Goal: Transaction & Acquisition: Purchase product/service

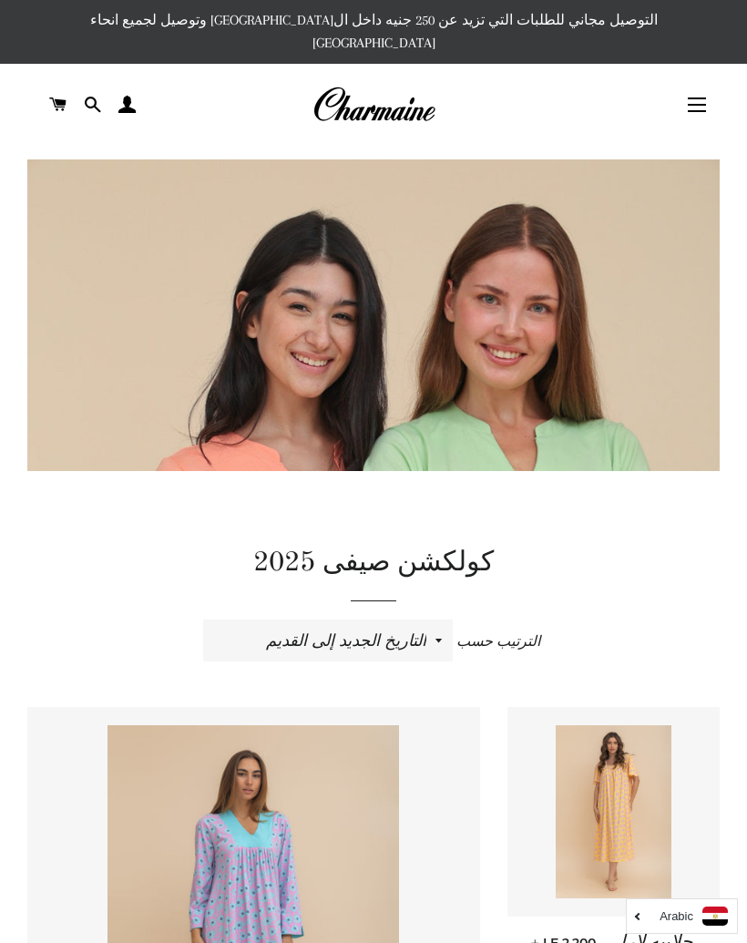
click at [711, 86] on button "التنقل في الموقع" at bounding box center [697, 105] width 46 height 46
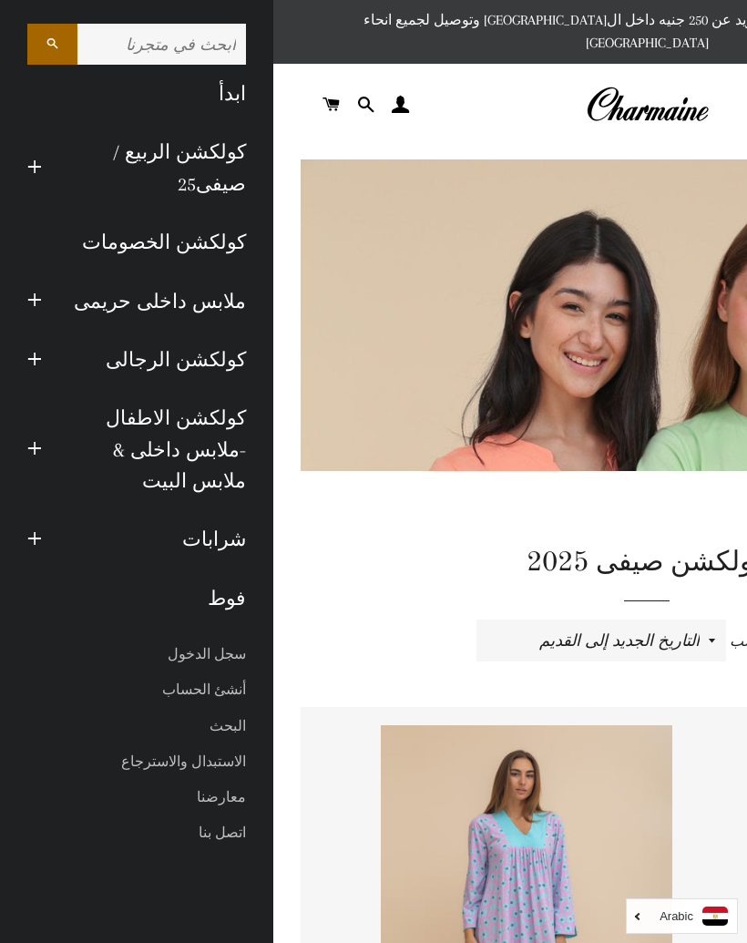
click at [207, 243] on link "كولكشن الخصومات" at bounding box center [137, 242] width 246 height 58
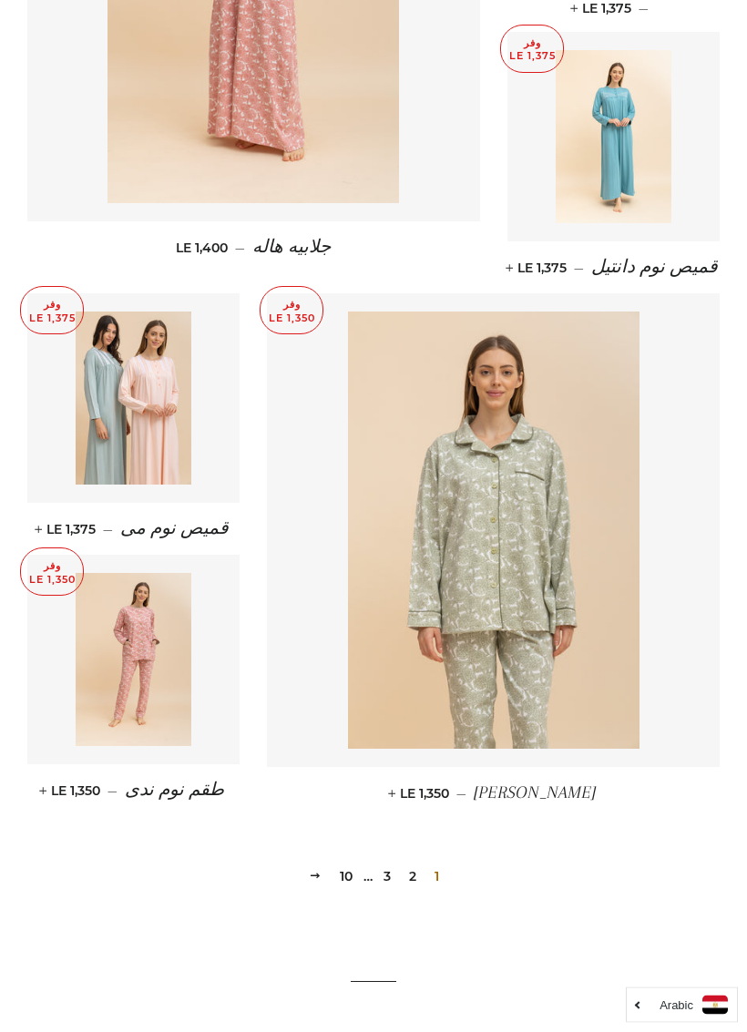
scroll to position [2087, 0]
click at [417, 863] on link "2" at bounding box center [413, 876] width 22 height 27
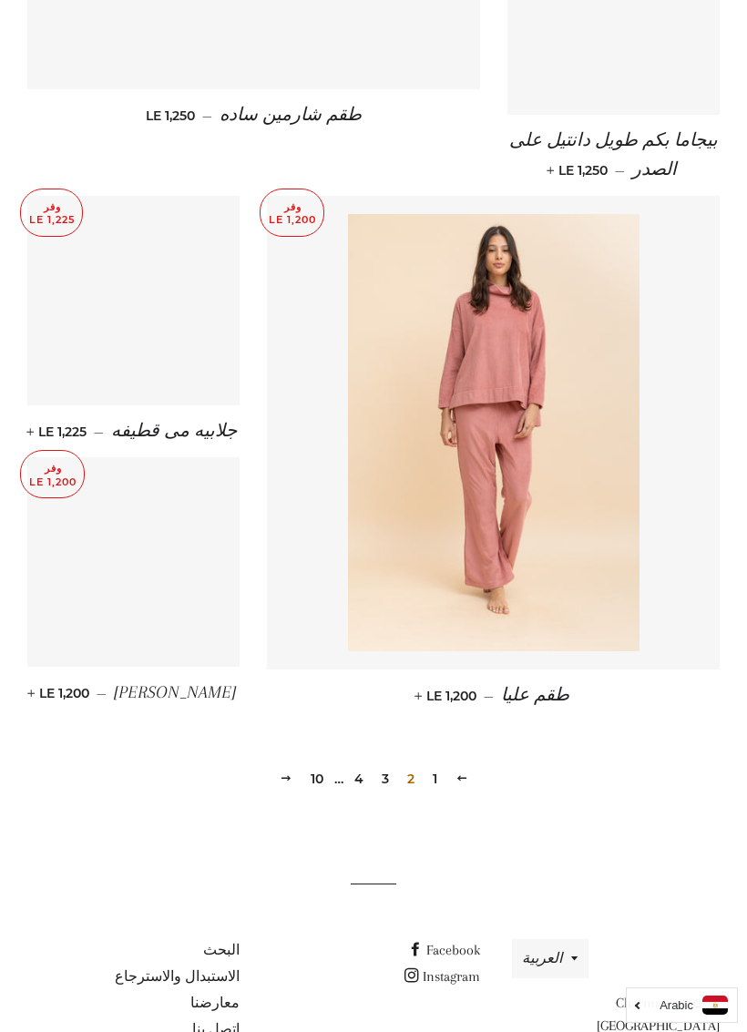
scroll to position [2213, 0]
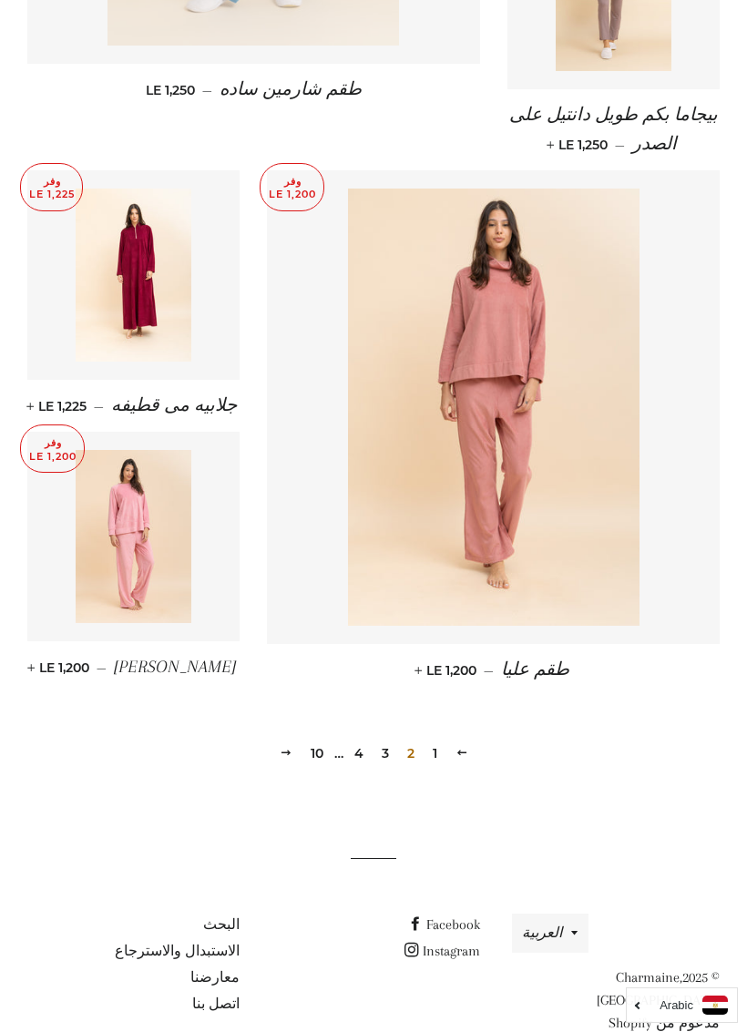
click at [386, 740] on link "3" at bounding box center [386, 753] width 22 height 27
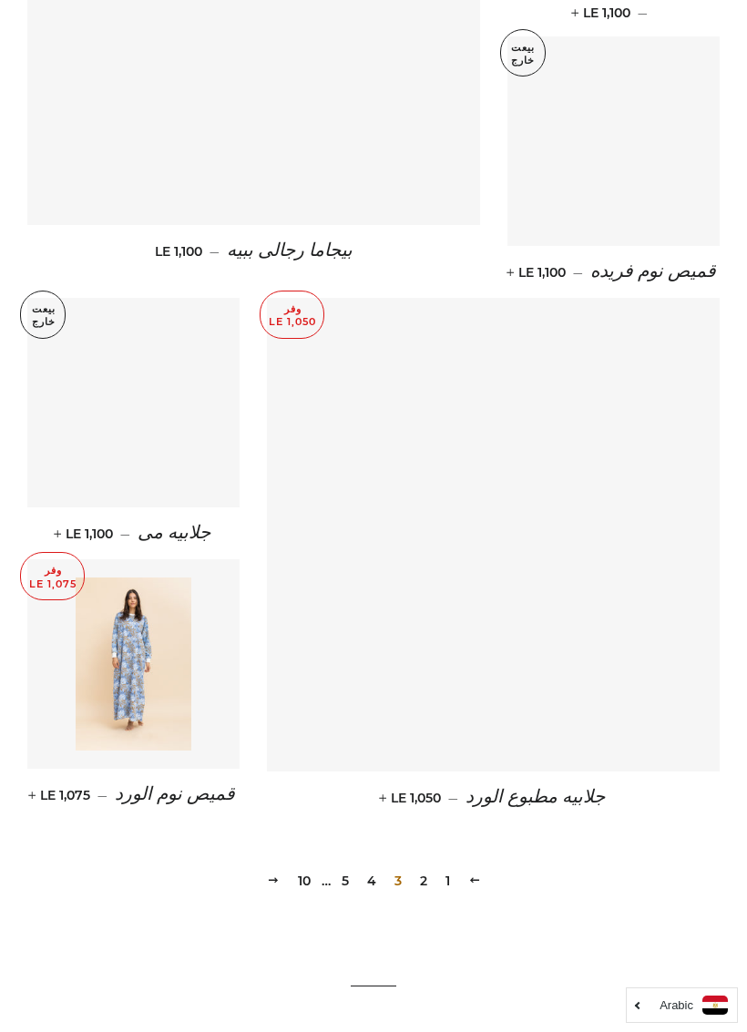
scroll to position [2119, 0]
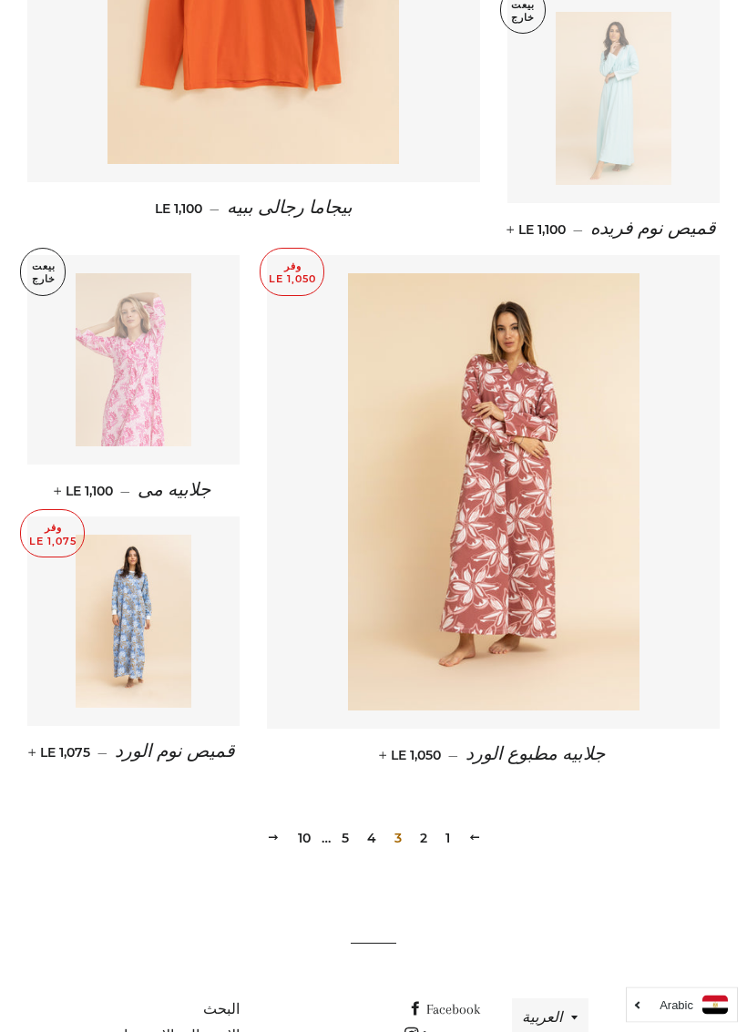
click at [381, 826] on link "4" at bounding box center [372, 839] width 24 height 27
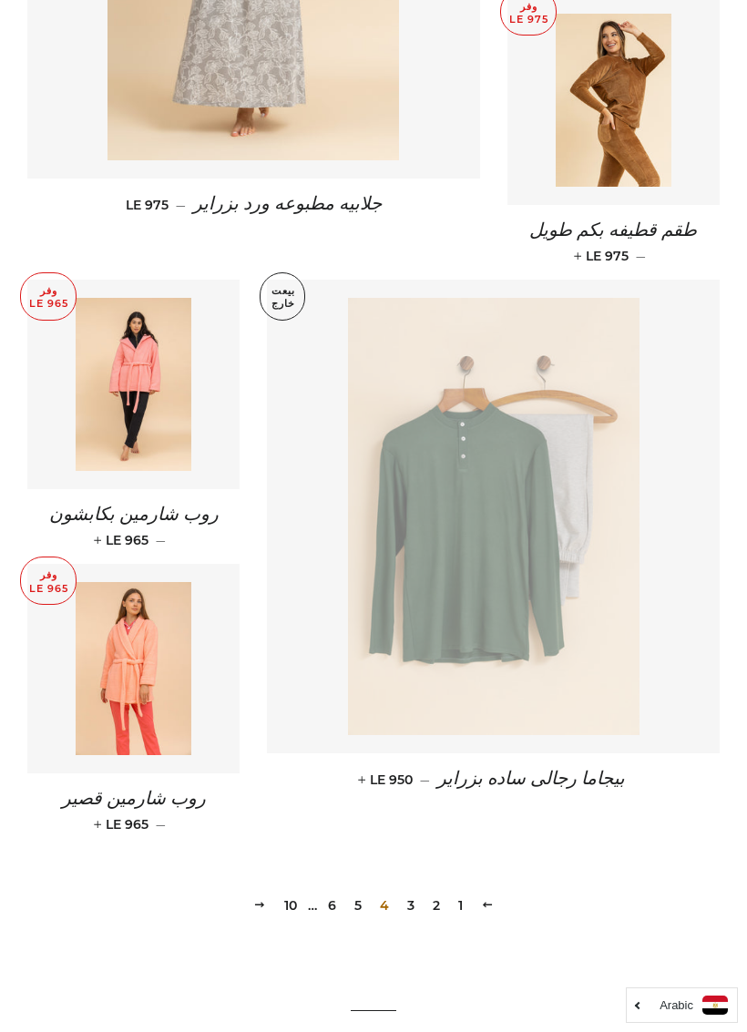
scroll to position [2224, 0]
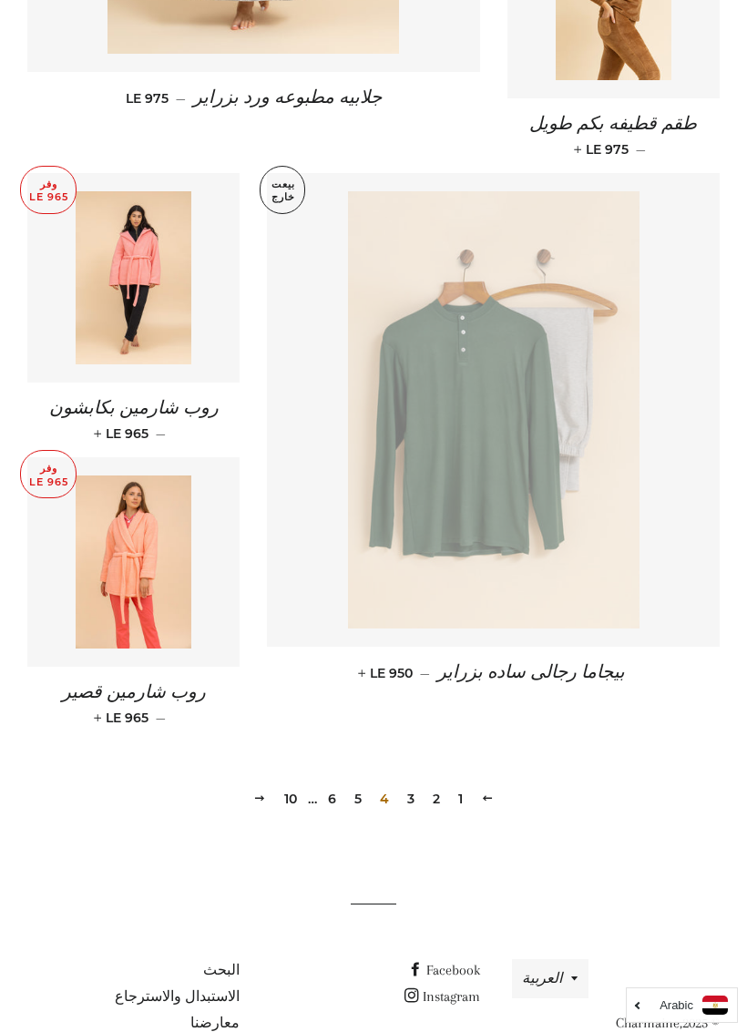
click at [362, 785] on link "5" at bounding box center [358, 798] width 22 height 27
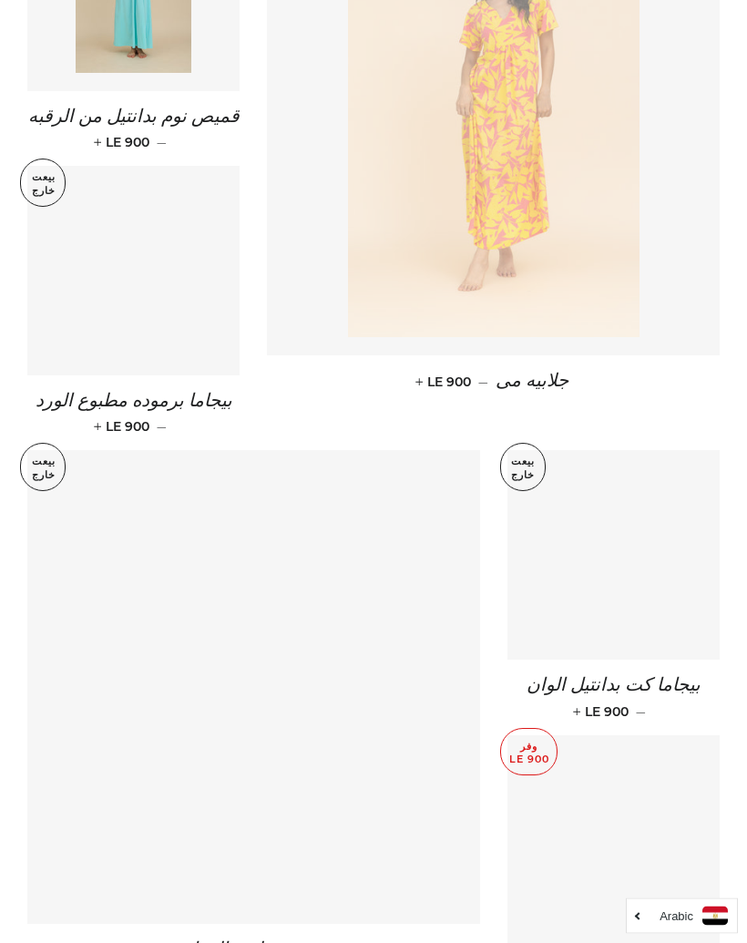
scroll to position [1319, 0]
